Goal: Task Accomplishment & Management: Manage account settings

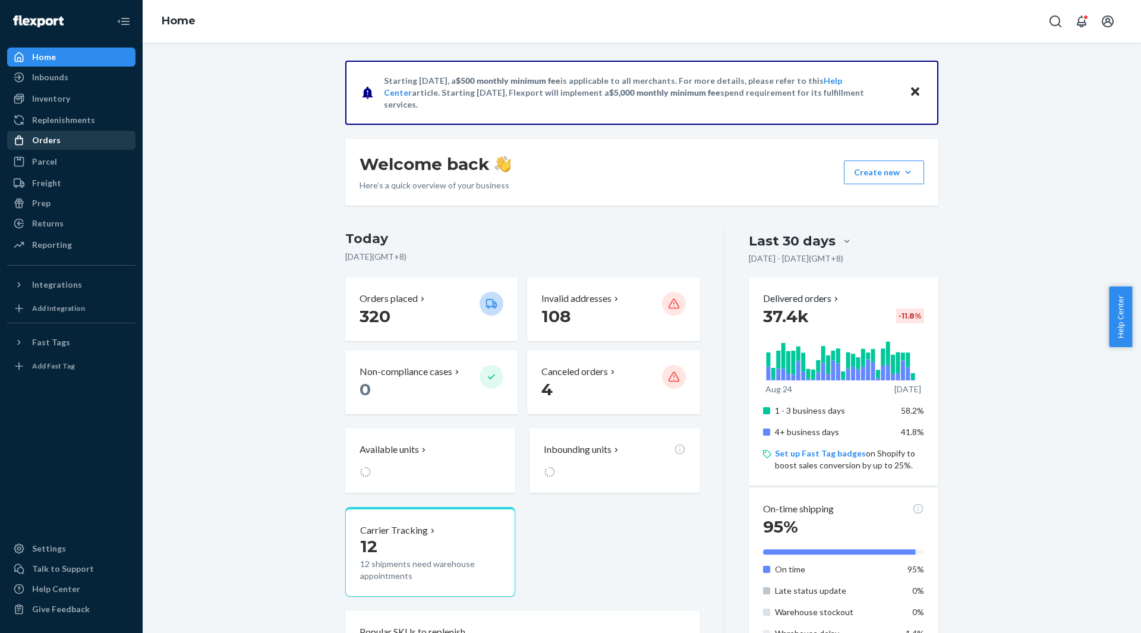
click at [58, 132] on div "Orders" at bounding box center [71, 140] width 126 height 17
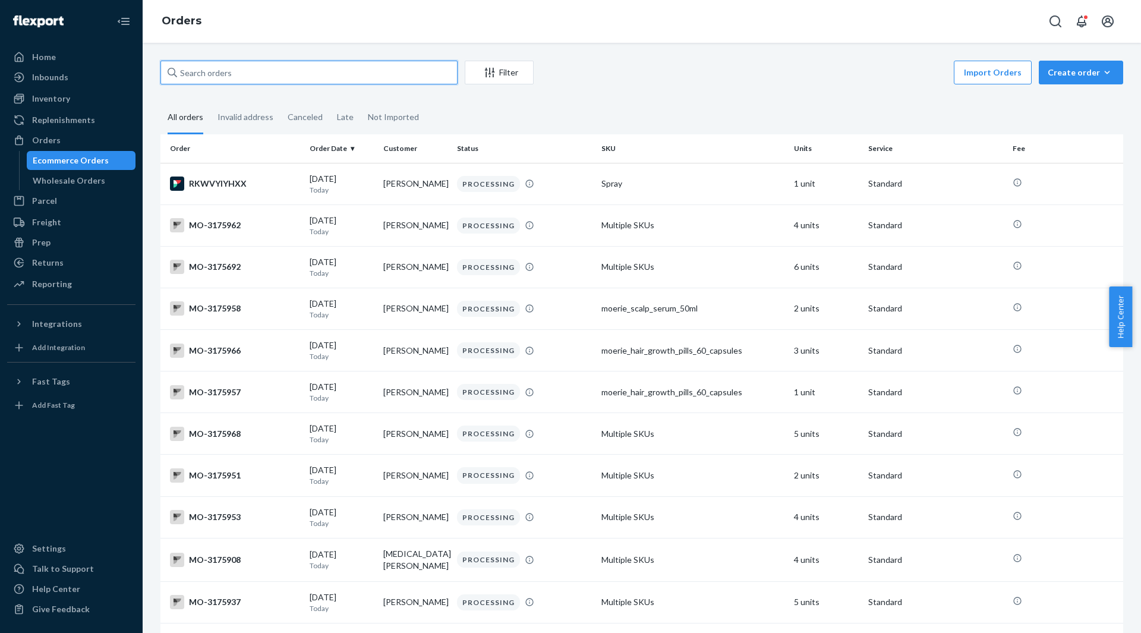
click at [334, 66] on input "text" at bounding box center [308, 73] width 297 height 24
click at [345, 77] on input "text" at bounding box center [308, 73] width 297 height 24
paste input "[EMAIL_ADDRESS][DOMAIN_NAME]"
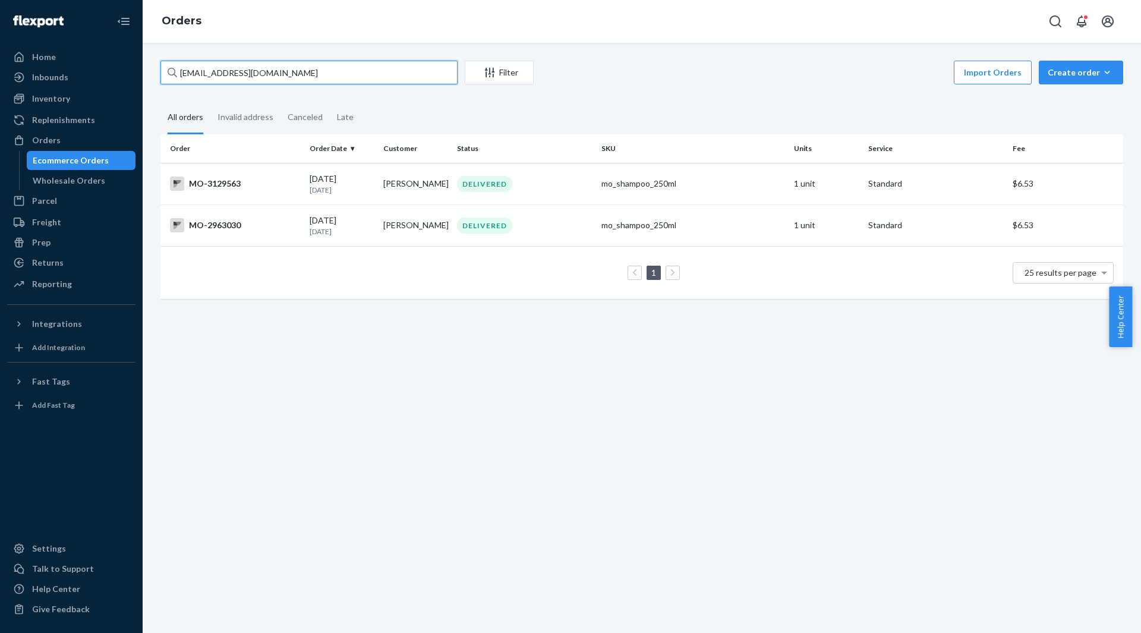
type input "[EMAIL_ADDRESS][DOMAIN_NAME]"
click at [507, 191] on div "DELIVERED" at bounding box center [525, 184] width 140 height 16
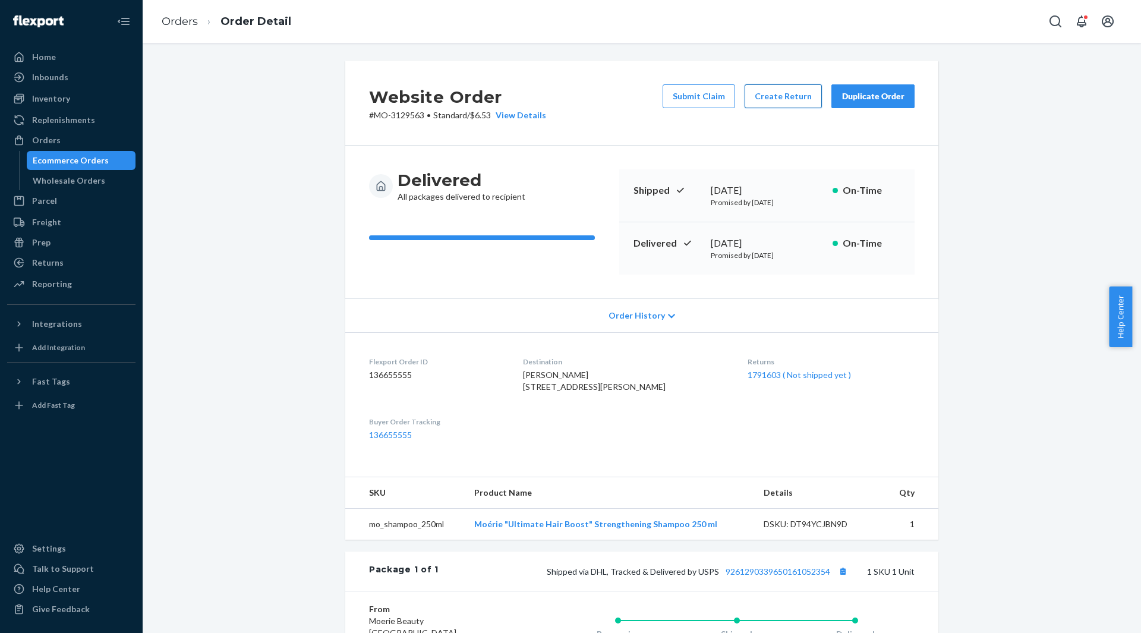
click at [771, 94] on button "Create Return" at bounding box center [782, 96] width 77 height 24
click at [796, 100] on button "Create Return" at bounding box center [782, 96] width 77 height 24
click at [760, 376] on link "1791603 ( Not shipped yet )" at bounding box center [798, 375] width 103 height 10
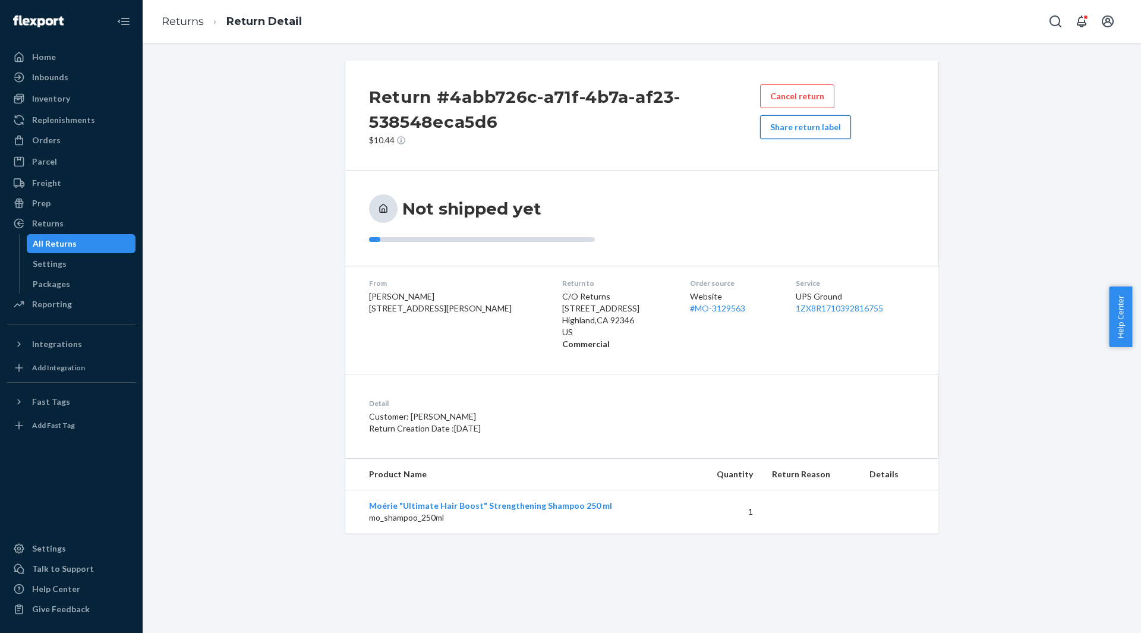
click at [809, 130] on button "Share return label" at bounding box center [805, 127] width 91 height 24
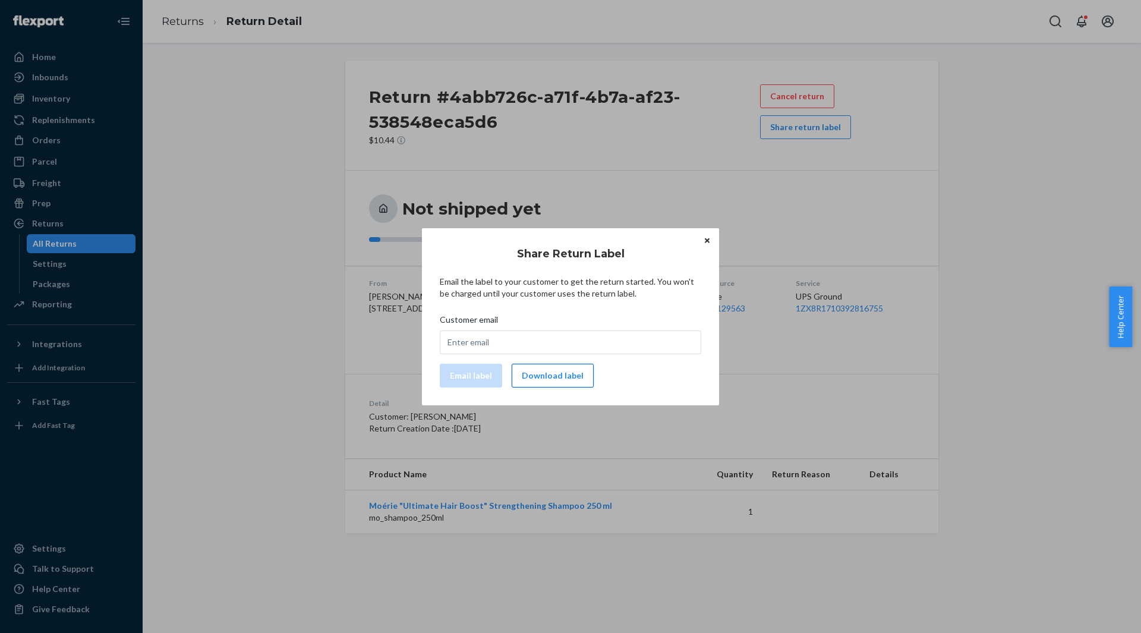
click at [563, 371] on button "Download label" at bounding box center [553, 376] width 82 height 24
